Goal: Transaction & Acquisition: Purchase product/service

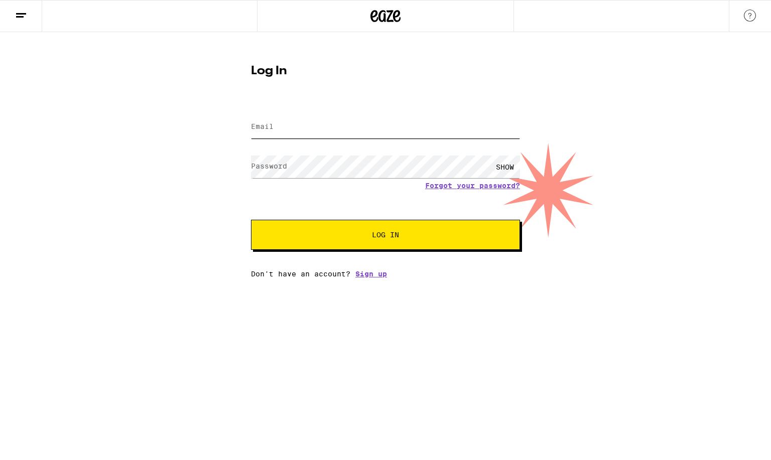
click at [307, 125] on input "Email" at bounding box center [385, 127] width 269 height 23
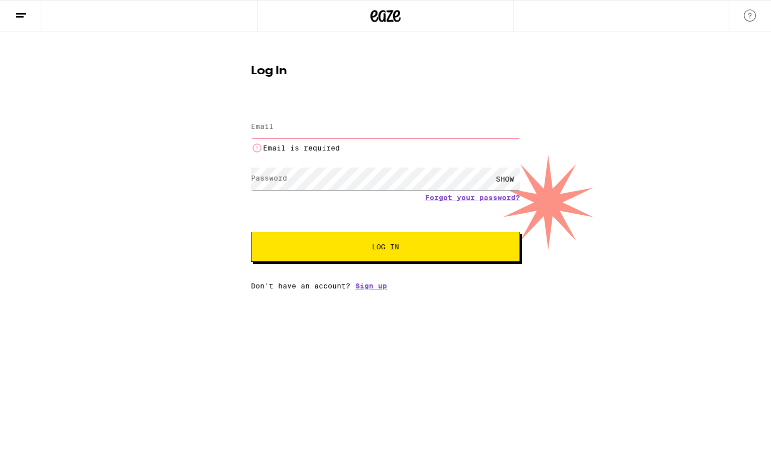
type input "[EMAIL_ADDRESS][DOMAIN_NAME]"
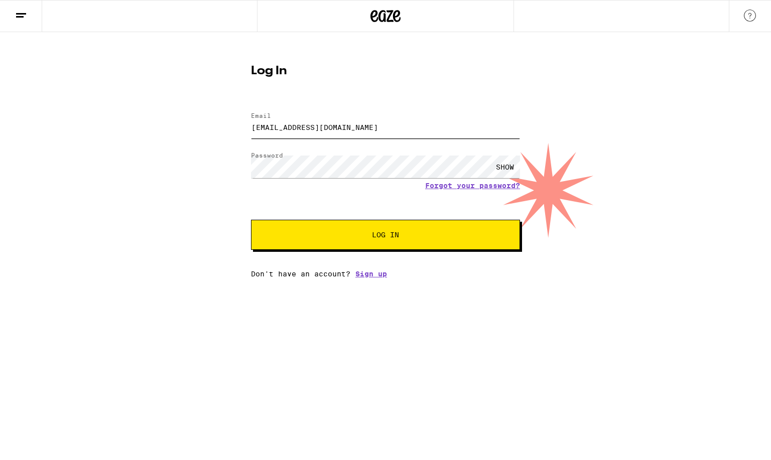
click at [251, 220] on button "Log In" at bounding box center [385, 235] width 269 height 30
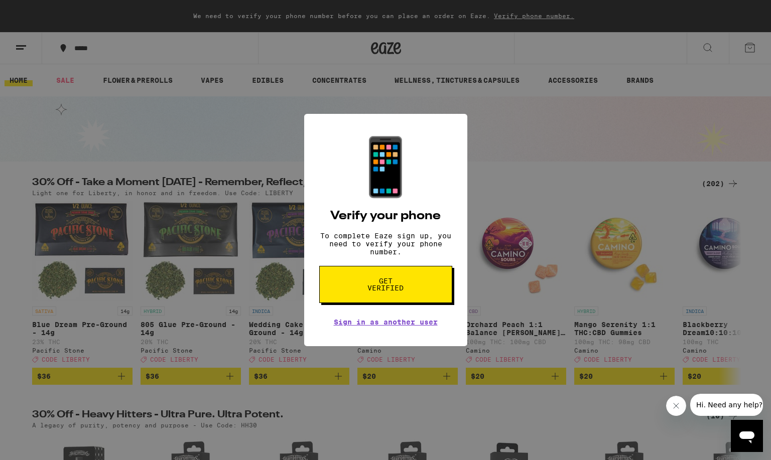
click at [399, 292] on span "Get verified" at bounding box center [386, 285] width 52 height 14
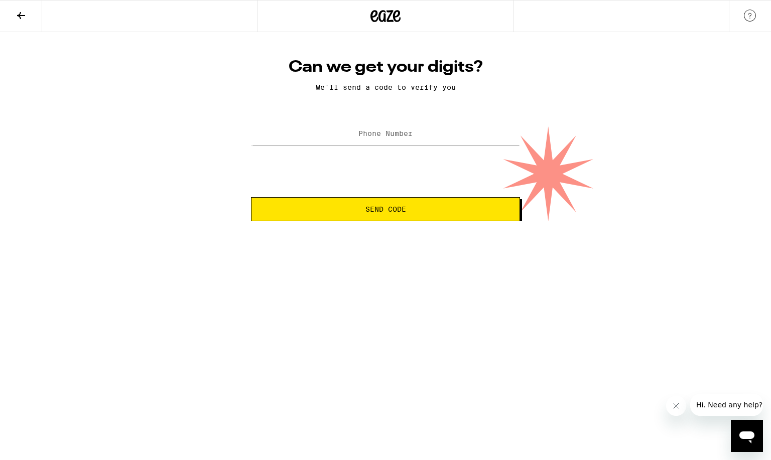
click at [383, 138] on label "Phone Number" at bounding box center [385, 134] width 54 height 8
type input "[PHONE_NUMBER]"
click at [413, 211] on span "Send Code" at bounding box center [386, 209] width 252 height 7
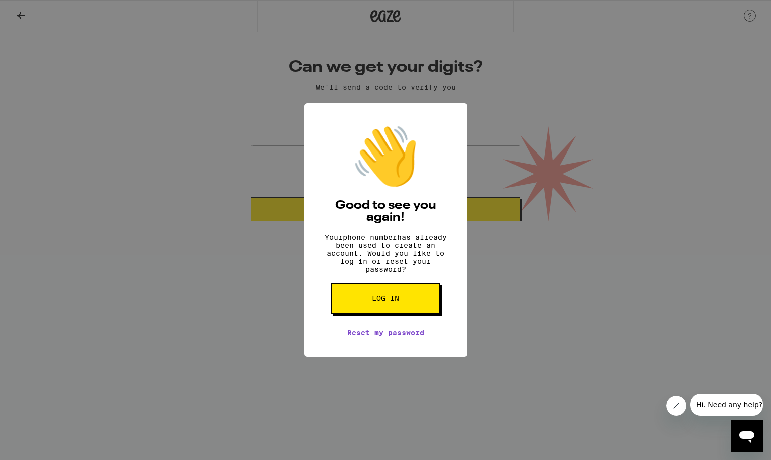
click at [399, 299] on button "Log in" at bounding box center [385, 299] width 108 height 30
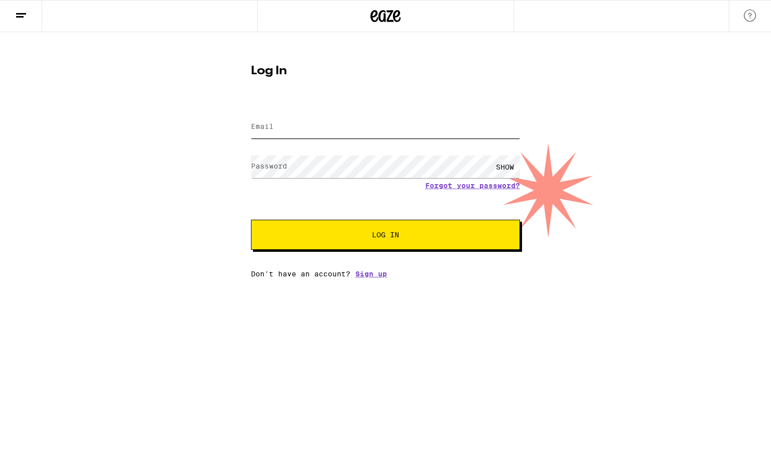
click at [339, 122] on input "Email" at bounding box center [385, 127] width 269 height 23
type input "[EMAIL_ADDRESS][DOMAIN_NAME]"
click at [509, 166] on div "SHOW" at bounding box center [505, 167] width 30 height 23
click at [341, 241] on button "Log In" at bounding box center [385, 235] width 269 height 30
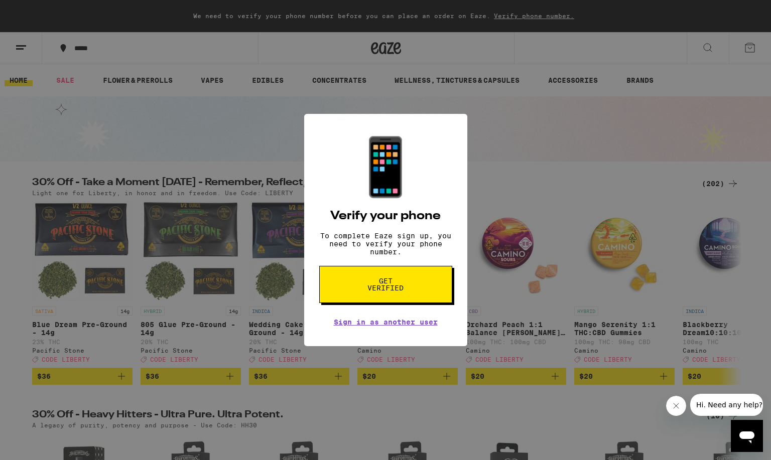
click at [522, 179] on div "📱 Verify your phone To complete Eaze sign up, you need to verify your phone num…" at bounding box center [385, 230] width 771 height 460
click at [517, 159] on div "📱 Verify your phone To complete Eaze sign up, you need to verify your phone num…" at bounding box center [385, 230] width 771 height 460
click at [404, 302] on button "Get verified" at bounding box center [385, 284] width 133 height 37
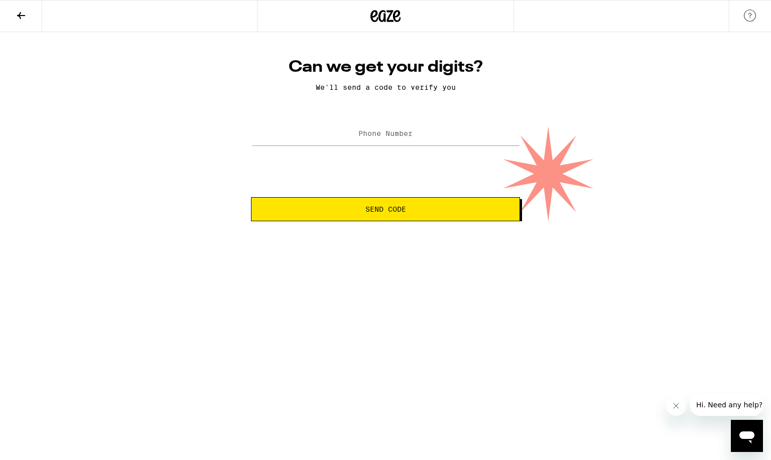
click at [364, 137] on label "Phone Number" at bounding box center [385, 134] width 54 height 8
type input "[PHONE_NUMBER]"
click at [394, 219] on button "Send Code" at bounding box center [385, 209] width 269 height 24
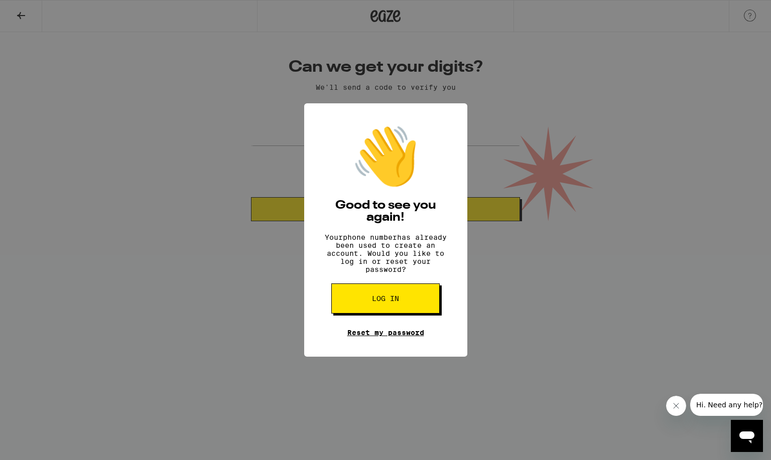
click at [402, 337] on link "Reset my password" at bounding box center [385, 333] width 77 height 8
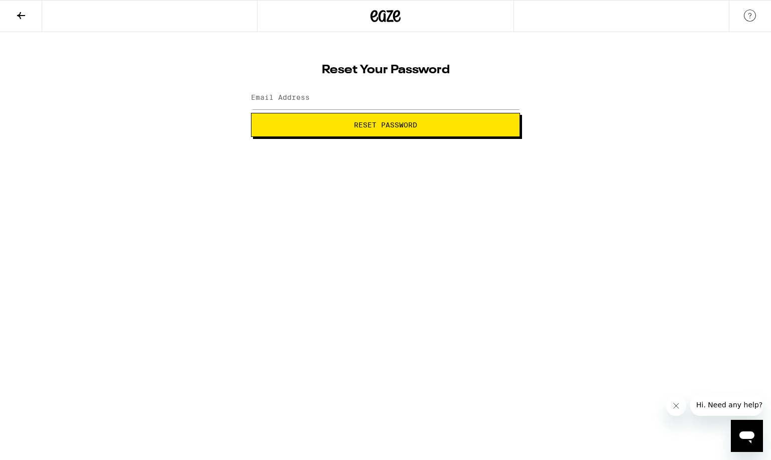
click at [299, 97] on label "Email Address" at bounding box center [280, 97] width 59 height 8
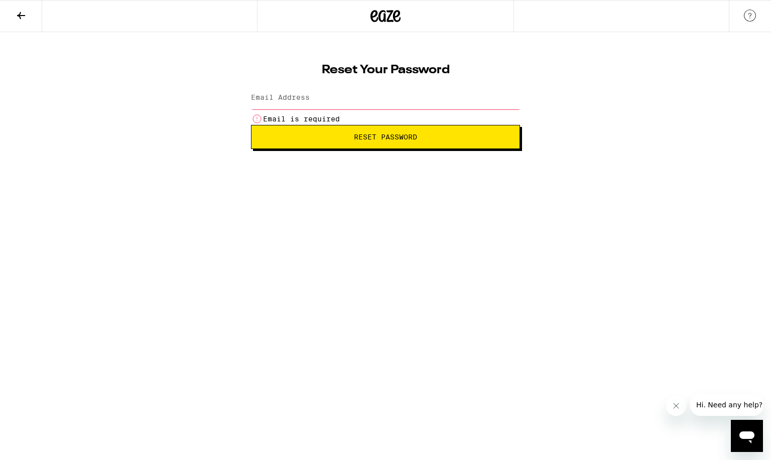
click at [299, 97] on label "Email Address" at bounding box center [280, 97] width 59 height 8
type input "[EMAIL_ADDRESS][DOMAIN_NAME]"
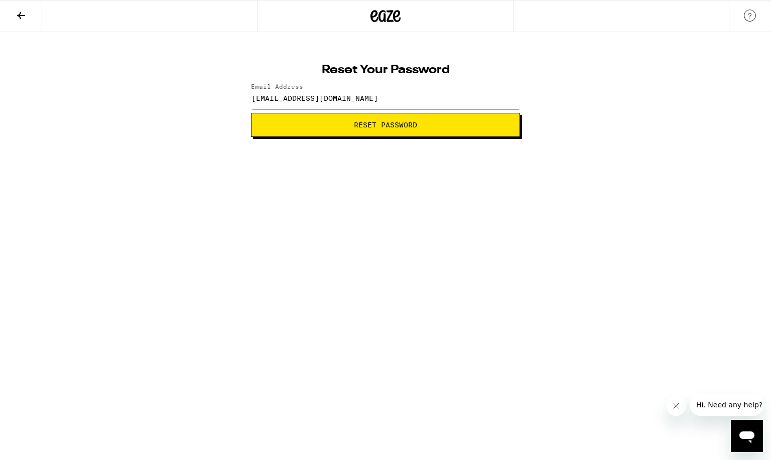
click at [376, 122] on span "Reset Password" at bounding box center [385, 124] width 63 height 7
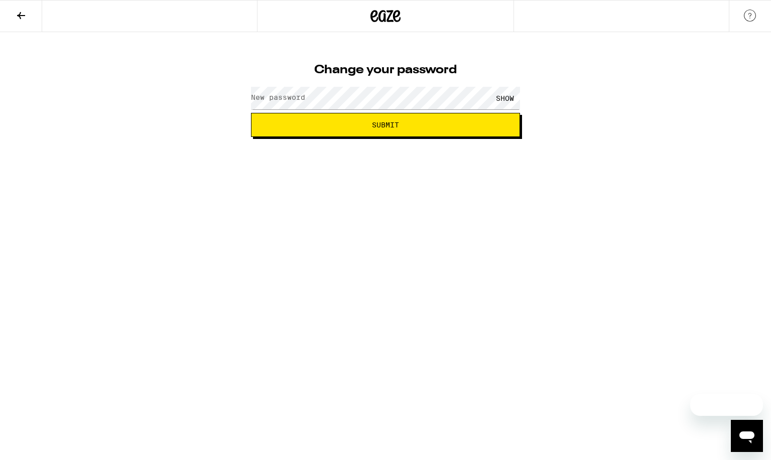
click at [297, 97] on label "New password" at bounding box center [278, 97] width 54 height 8
click at [500, 99] on div "SHOW" at bounding box center [505, 98] width 30 height 23
click at [448, 123] on span "Submit" at bounding box center [386, 124] width 252 height 7
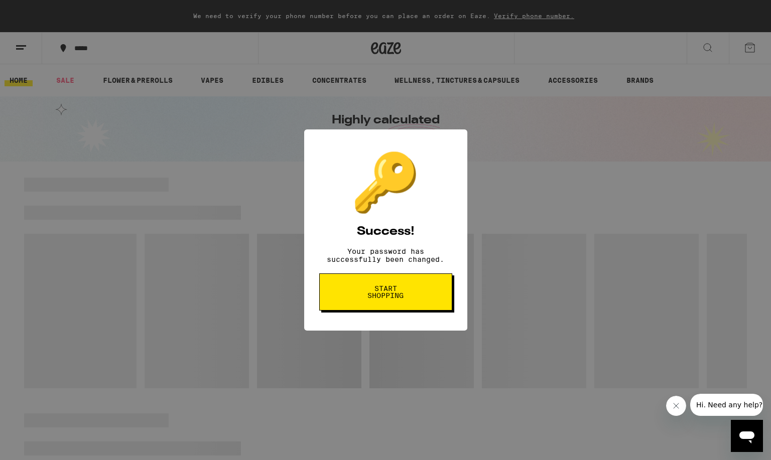
click at [406, 298] on span "Start shopping" at bounding box center [386, 292] width 52 height 14
